Goal: Information Seeking & Learning: Learn about a topic

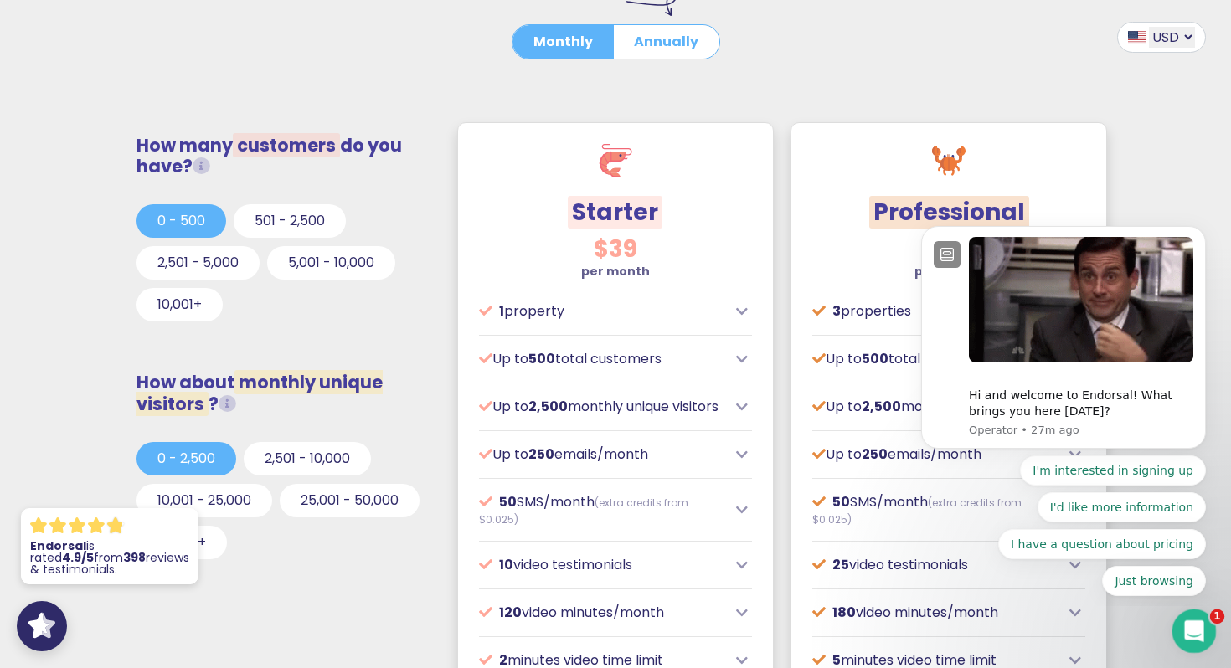
click at [1187, 639] on div "Open Intercom Messenger" at bounding box center [1191, 628] width 55 height 55
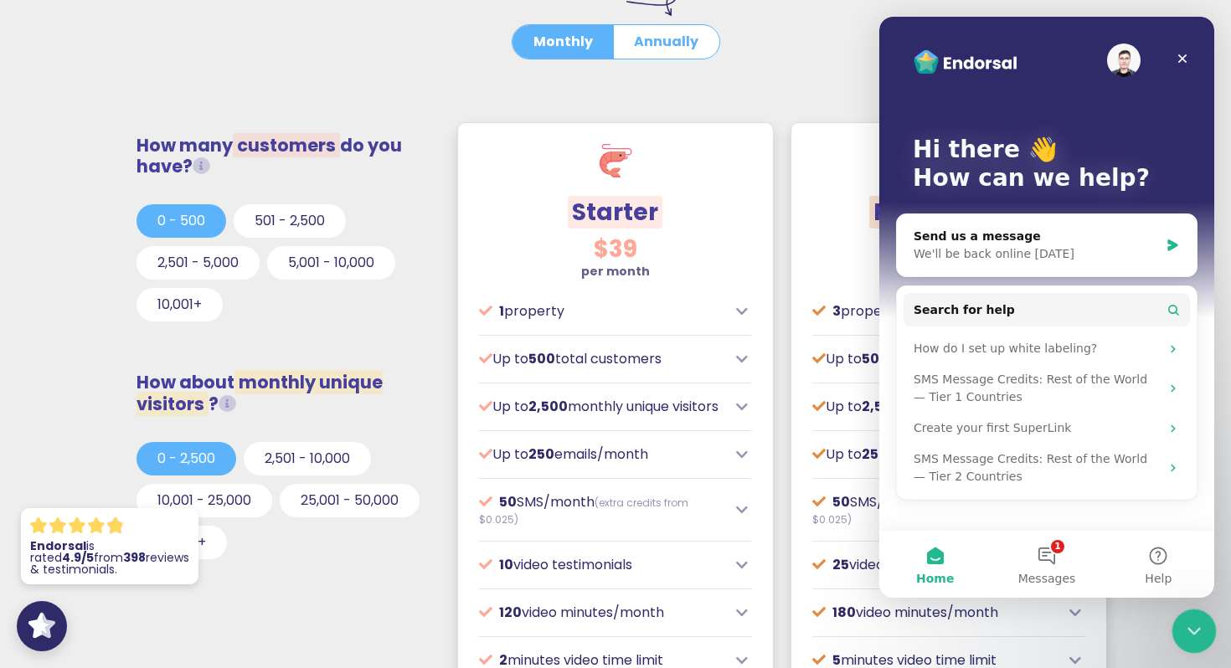
click at [1187, 639] on div "Close Intercom Messenger" at bounding box center [1191, 629] width 40 height 40
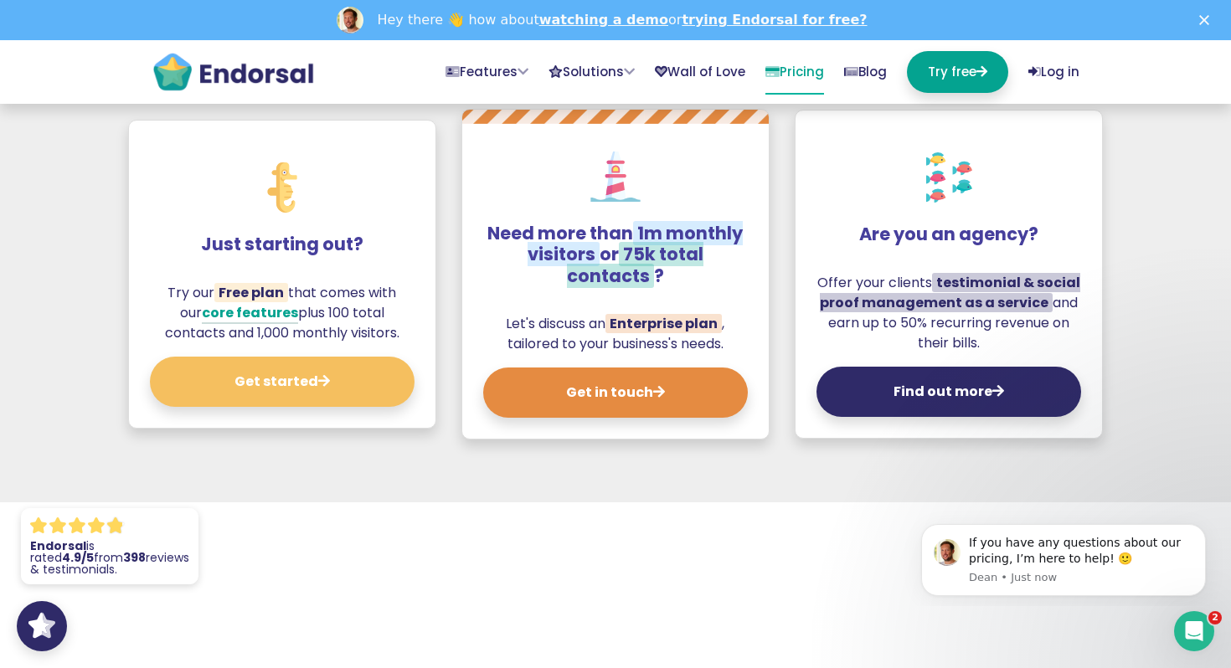
scroll to position [1794, 0]
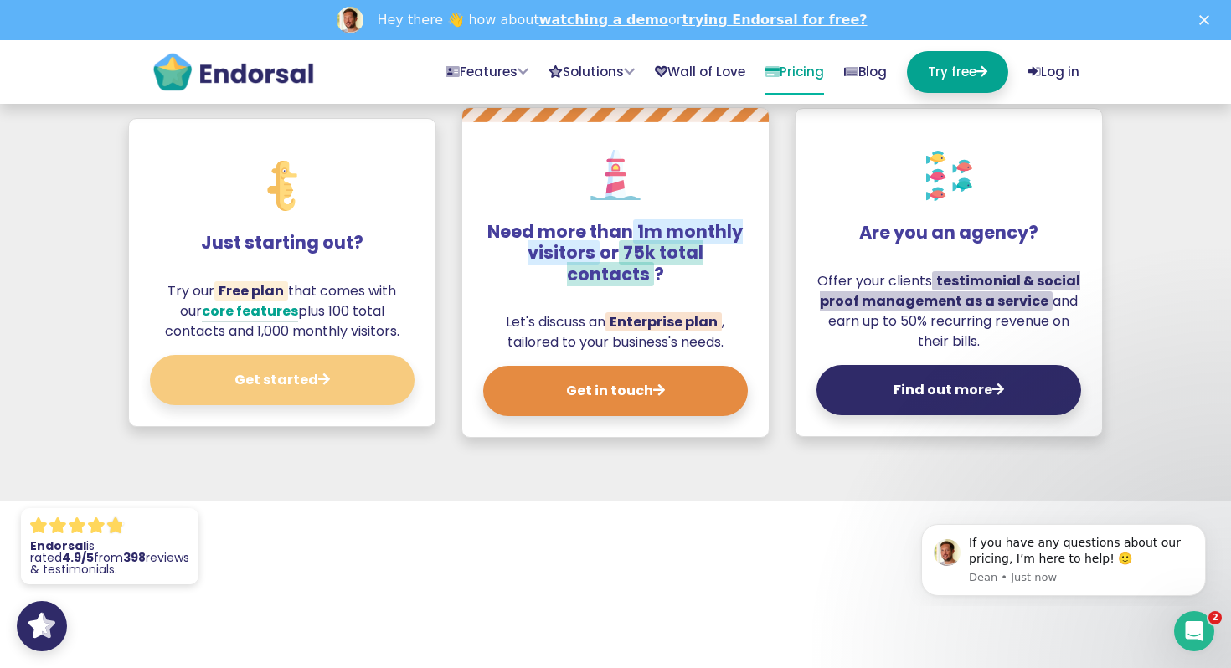
click at [357, 393] on button "Get started" at bounding box center [282, 380] width 265 height 50
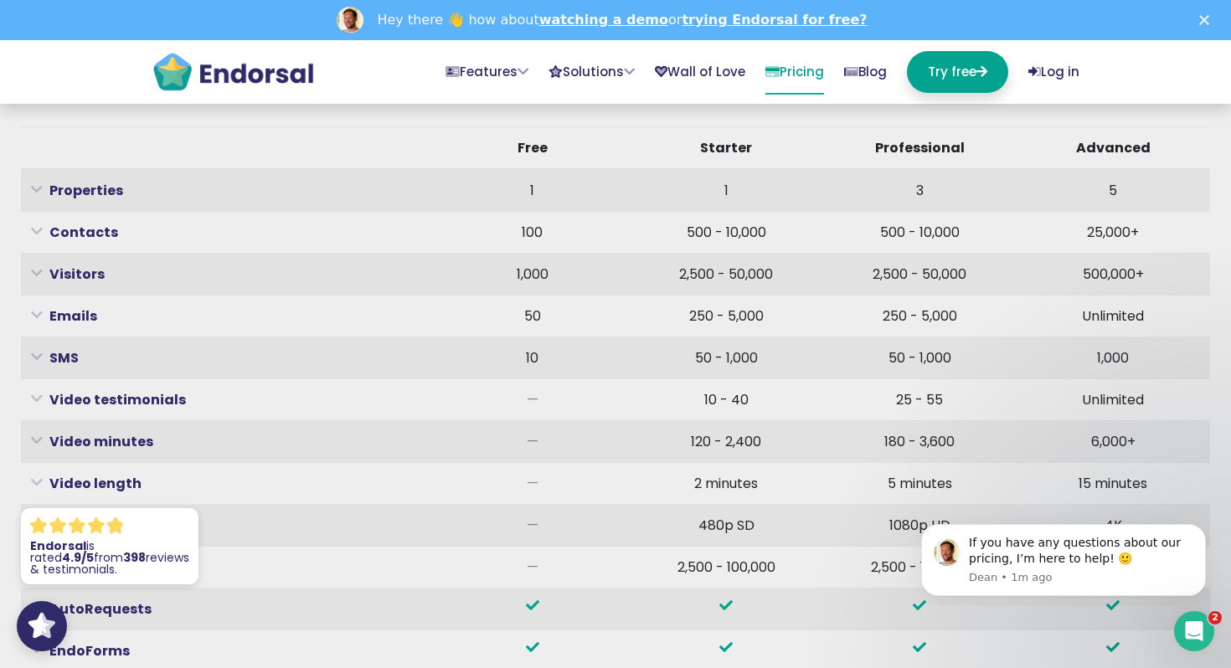
scroll to position [5286, 0]
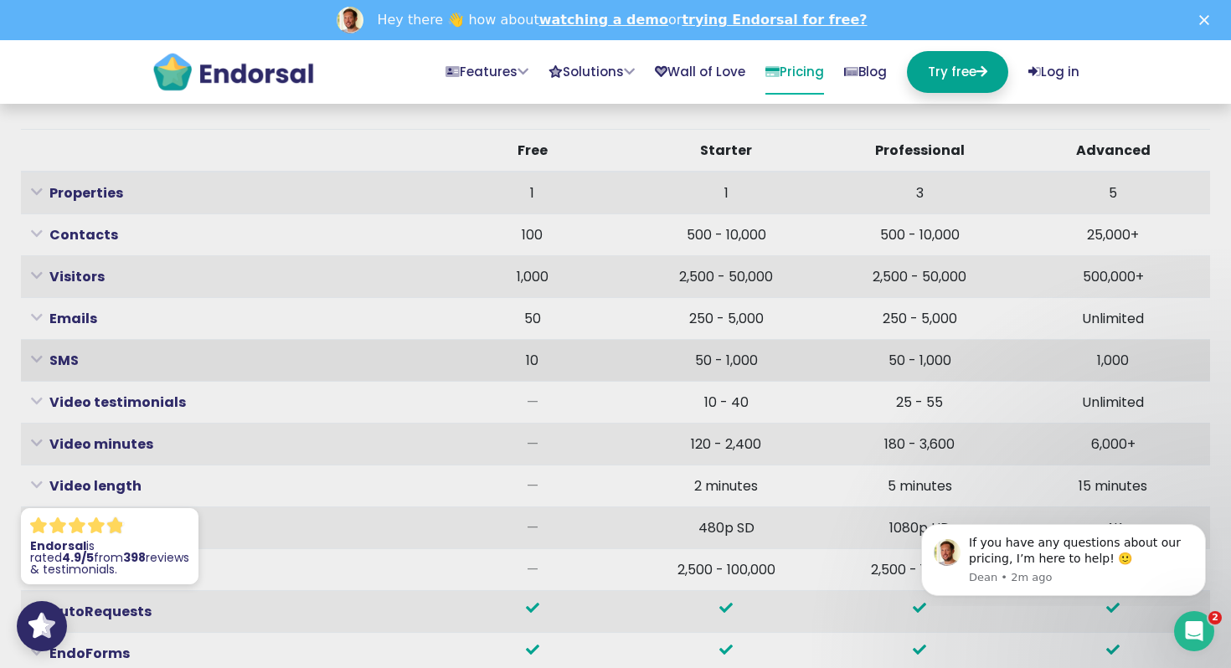
click at [36, 361] on icon at bounding box center [37, 359] width 12 height 4
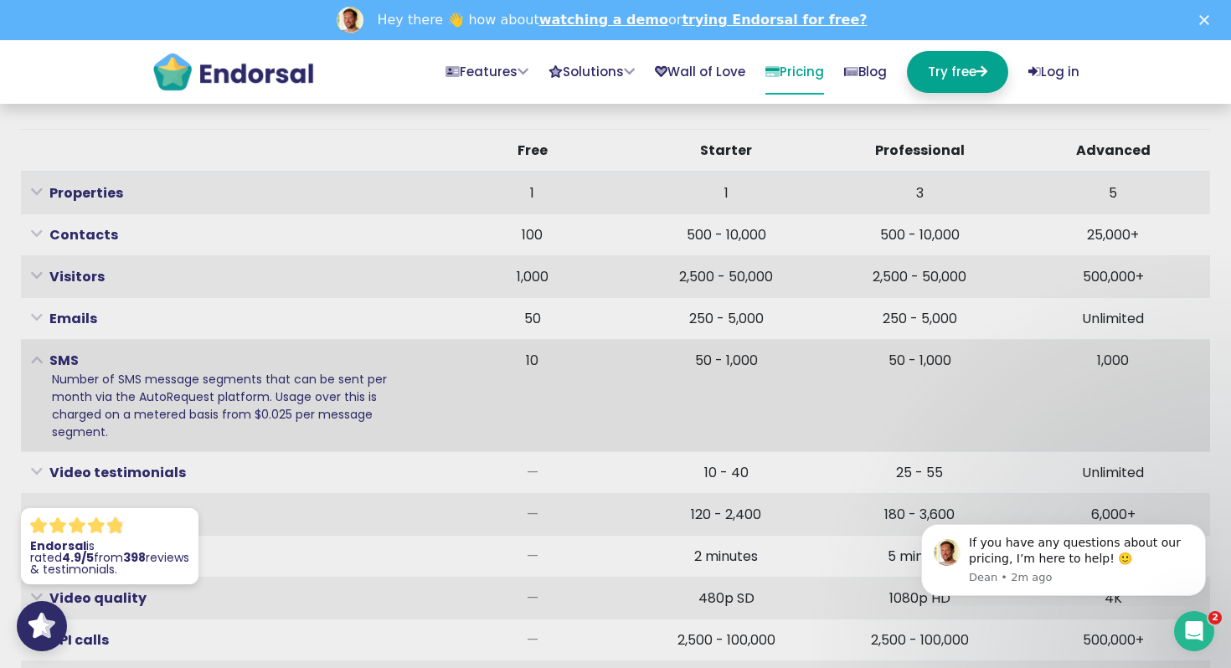
click at [36, 361] on icon at bounding box center [37, 359] width 12 height 4
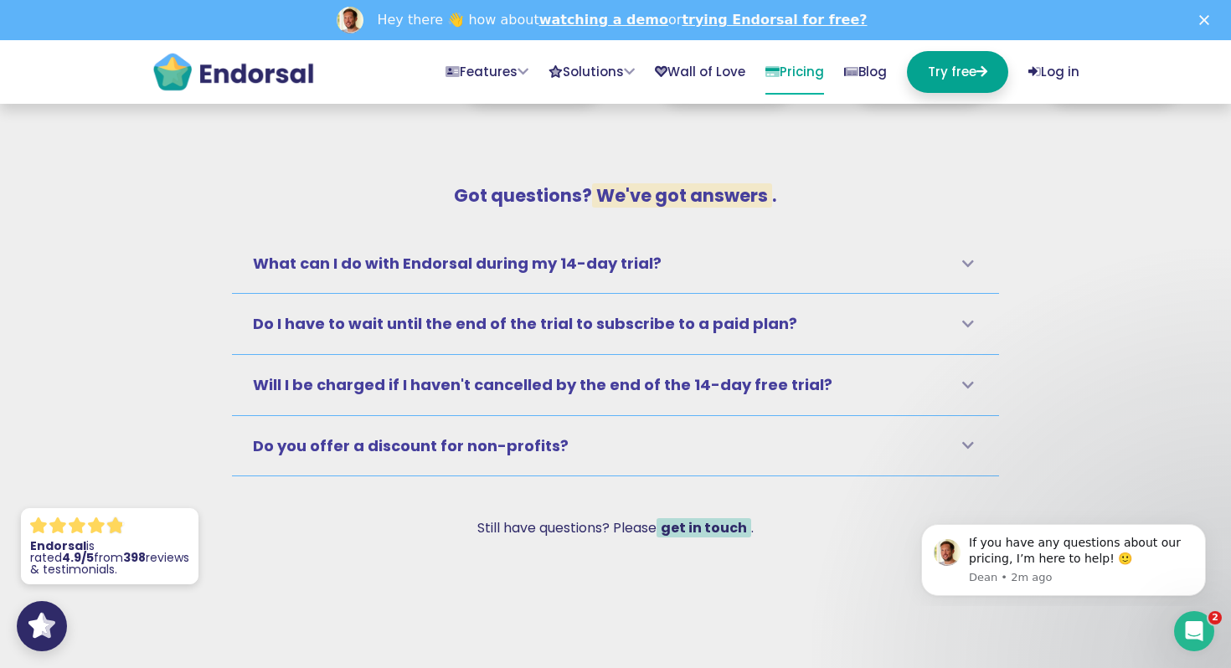
scroll to position [6597, 0]
